Goal: Transaction & Acquisition: Book appointment/travel/reservation

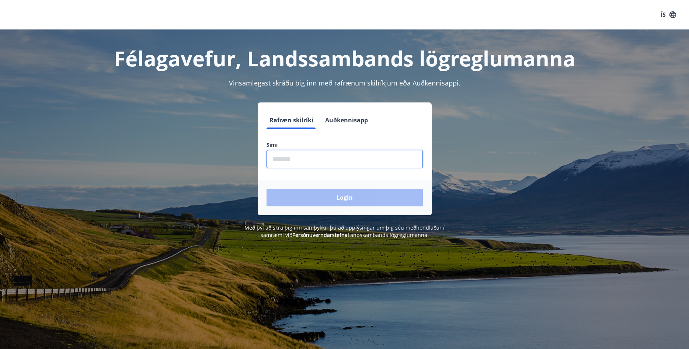
click at [320, 157] on input "phone" at bounding box center [345, 159] width 156 height 18
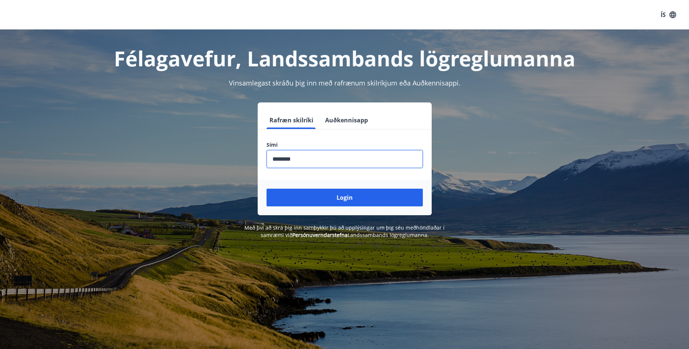
type input "********"
click at [267, 189] on button "Login" at bounding box center [345, 198] width 156 height 18
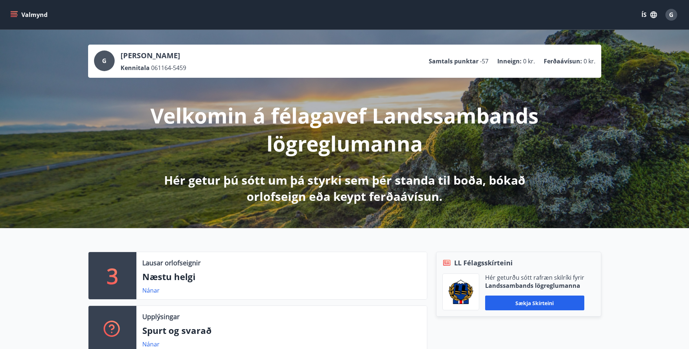
click at [13, 11] on icon "menu" at bounding box center [13, 14] width 7 height 7
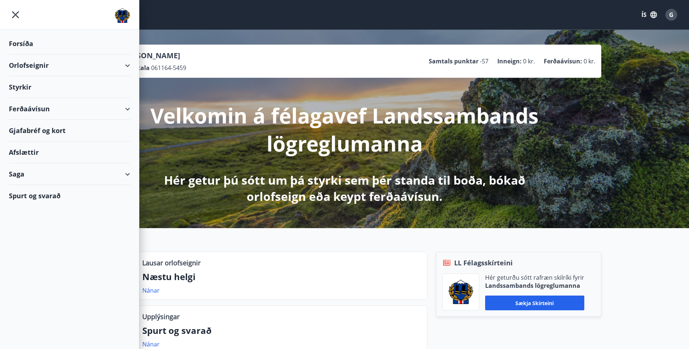
click at [34, 64] on div "Orlofseignir" at bounding box center [69, 66] width 121 height 22
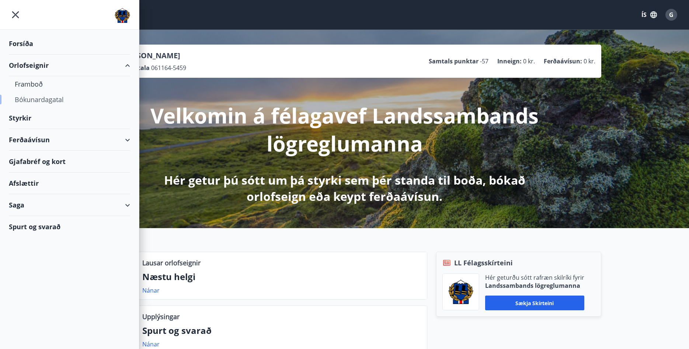
click at [32, 99] on div "Bókunardagatal" at bounding box center [70, 99] width 110 height 15
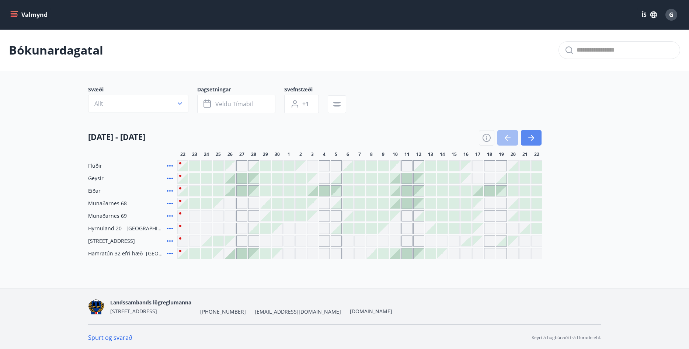
click at [535, 133] on button "button" at bounding box center [531, 137] width 21 height 15
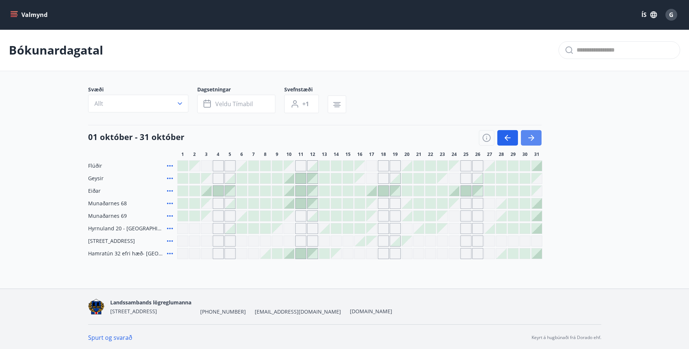
click at [535, 134] on icon "button" at bounding box center [531, 137] width 9 height 9
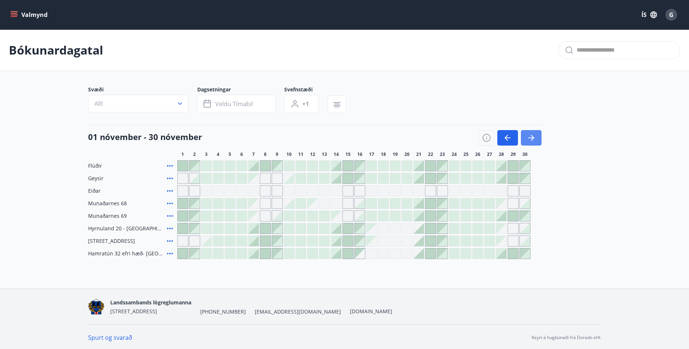
click at [534, 133] on button "button" at bounding box center [531, 137] width 21 height 15
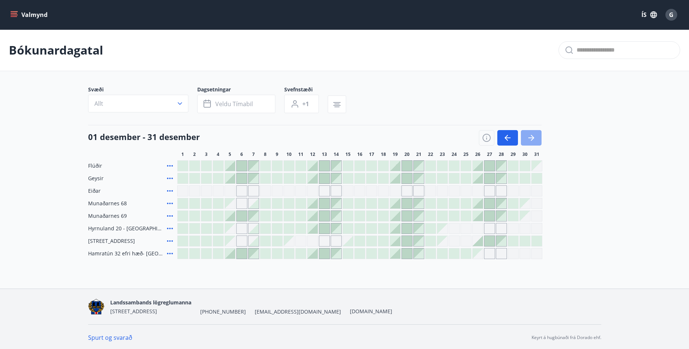
click at [530, 134] on icon "button" at bounding box center [531, 137] width 9 height 9
